Goal: Task Accomplishment & Management: Manage account settings

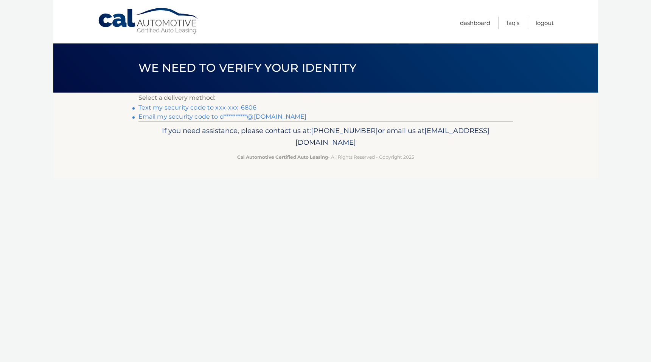
click at [222, 107] on link "Text my security code to xxx-xxx-6806" at bounding box center [197, 107] width 118 height 7
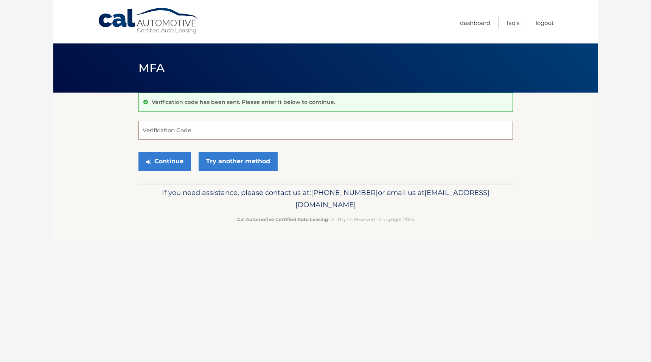
click at [182, 135] on input "Verification Code" at bounding box center [325, 130] width 375 height 19
type input "033702"
click at [173, 160] on button "Continue" at bounding box center [164, 161] width 53 height 19
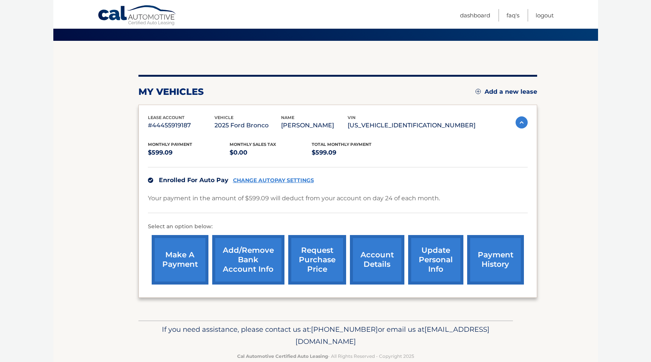
scroll to position [55, 0]
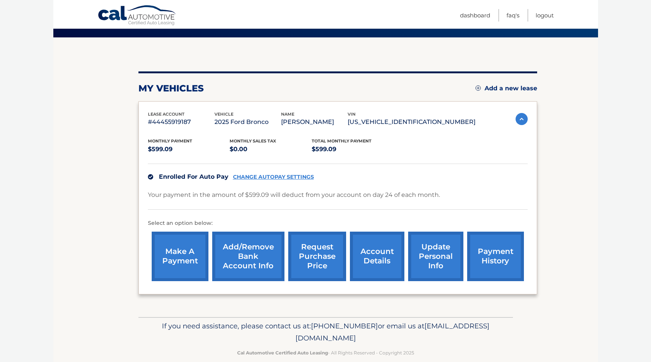
click at [258, 177] on link "CHANGE AUTOPAY SETTINGS" at bounding box center [273, 177] width 81 height 6
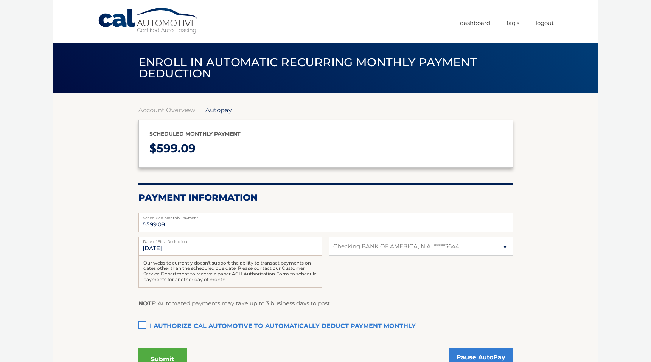
select select "NjZlNWI4ZGQtZTM2Yy00NmQ2LTk5MWUtMDMxYTIzNmIxZGJl"
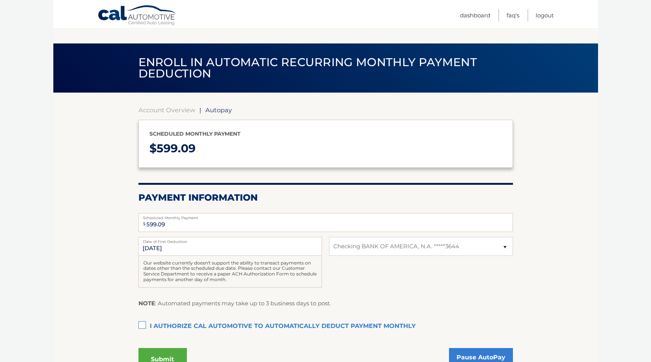
scroll to position [77, 0]
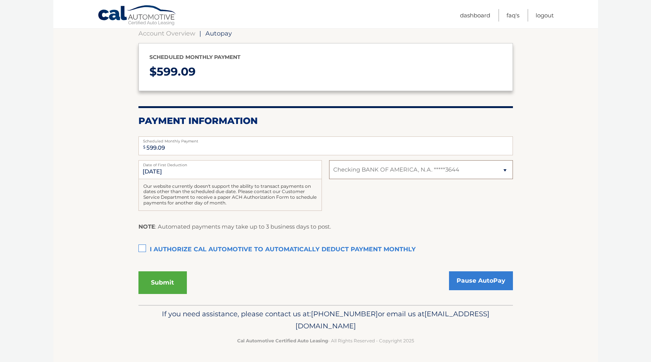
click at [422, 166] on select "Select Bank Account Checking BANK OF AMERICA, N.A. *****3644" at bounding box center [420, 169] width 183 height 19
click at [376, 171] on select "Select Bank Account Checking BANK OF AMERICA, N.A. *****3644" at bounding box center [420, 169] width 183 height 19
select select
click at [329, 160] on select "Select Bank Account Checking BANK OF AMERICA, N.A. *****3644" at bounding box center [420, 169] width 183 height 19
click at [352, 173] on select "Select Bank Account Checking BANK OF AMERICA, N.A. *****3644" at bounding box center [420, 169] width 183 height 19
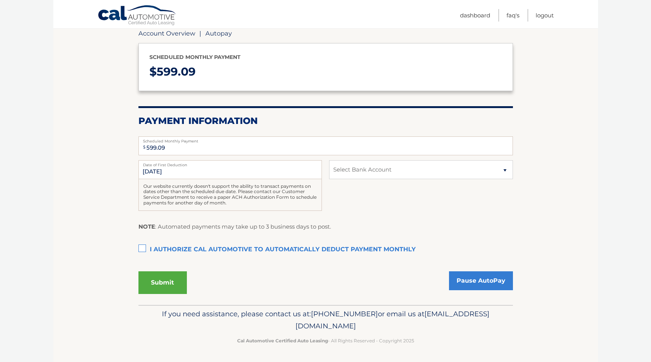
click at [167, 31] on link "Account Overview" at bounding box center [166, 34] width 57 height 8
click at [166, 35] on link "Account Overview" at bounding box center [166, 34] width 57 height 8
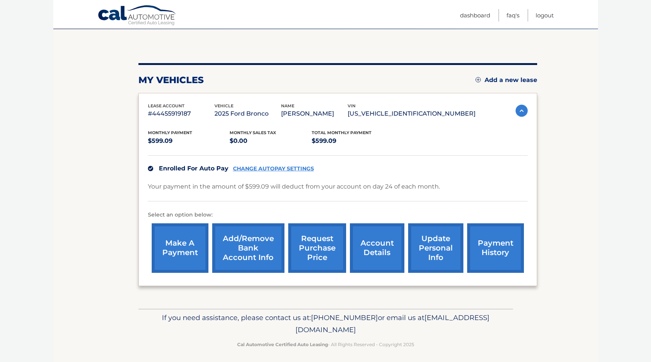
scroll to position [67, 0]
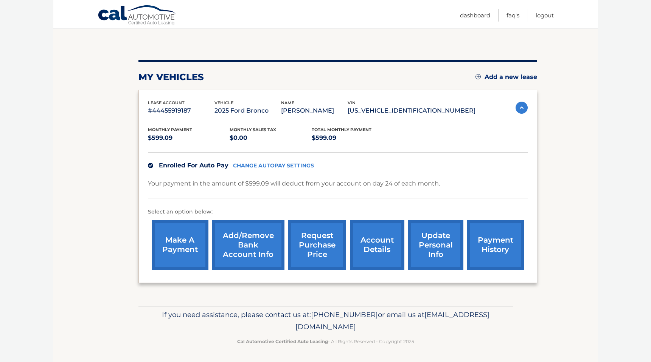
click at [238, 242] on link "Add/Remove bank account info" at bounding box center [248, 246] width 72 height 50
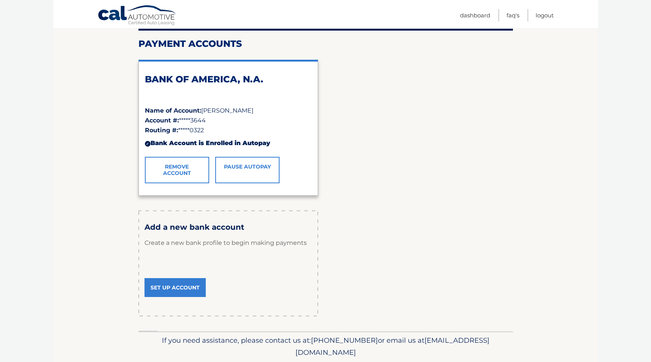
scroll to position [101, 0]
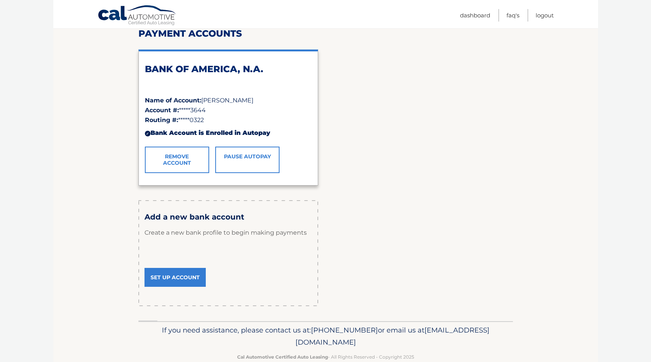
click at [180, 284] on link "Set Up Account" at bounding box center [175, 277] width 61 height 19
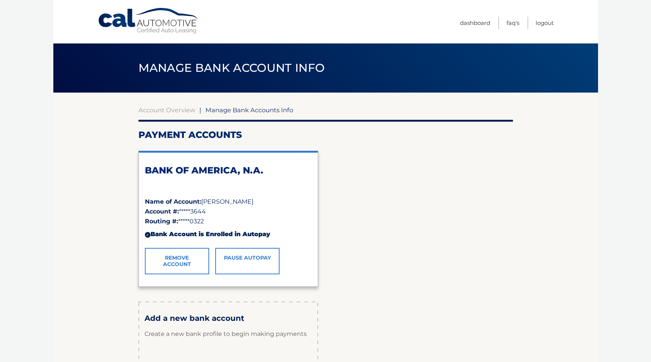
click at [140, 22] on link "Cal Automotive" at bounding box center [149, 21] width 102 height 27
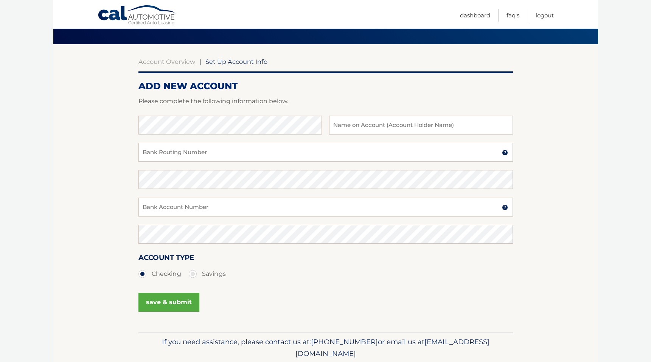
scroll to position [76, 0]
